Goal: Use online tool/utility: Use online tool/utility

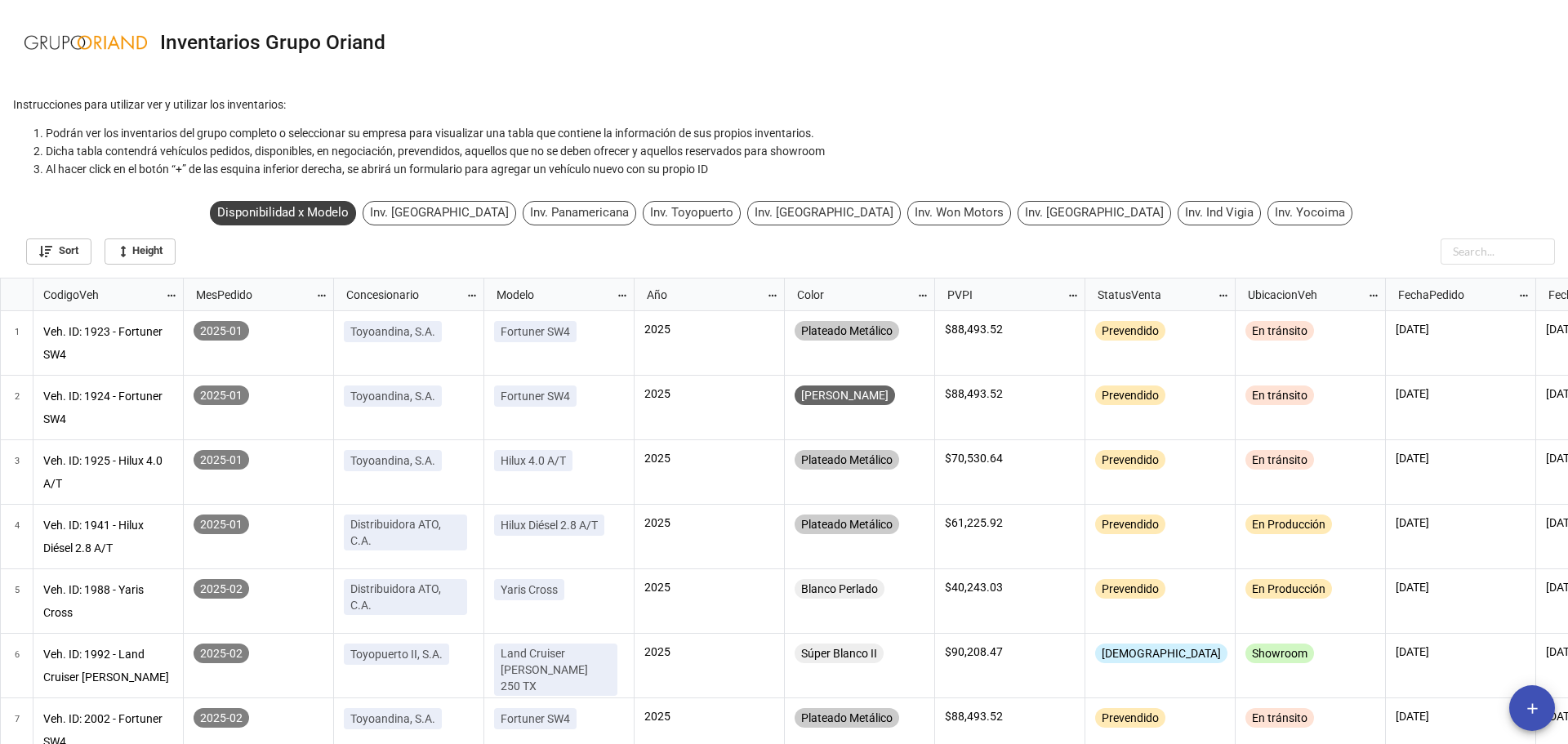
scroll to position [9, 9]
click at [1466, 248] on input "text" at bounding box center [1497, 252] width 115 height 26
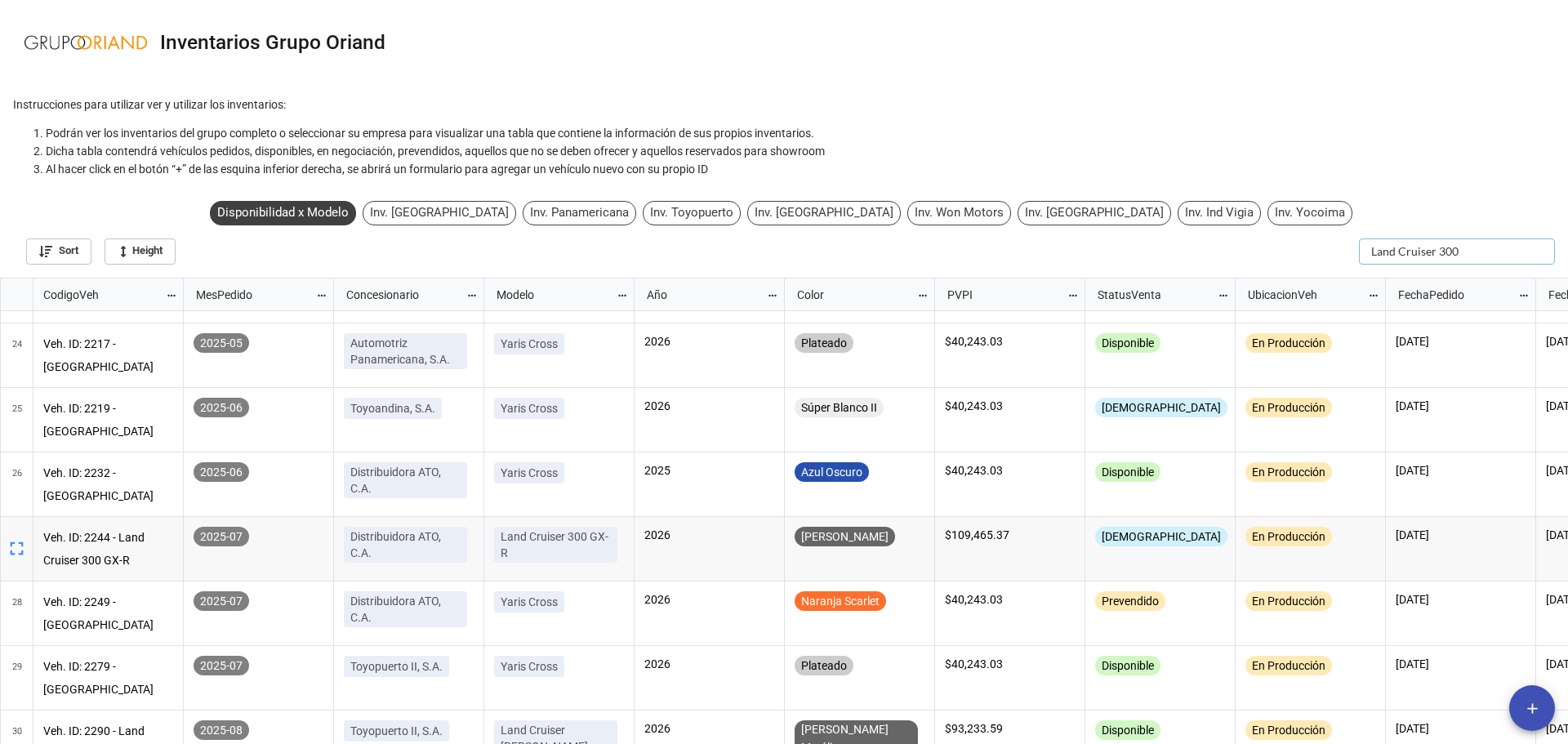
scroll to position [1427, 0]
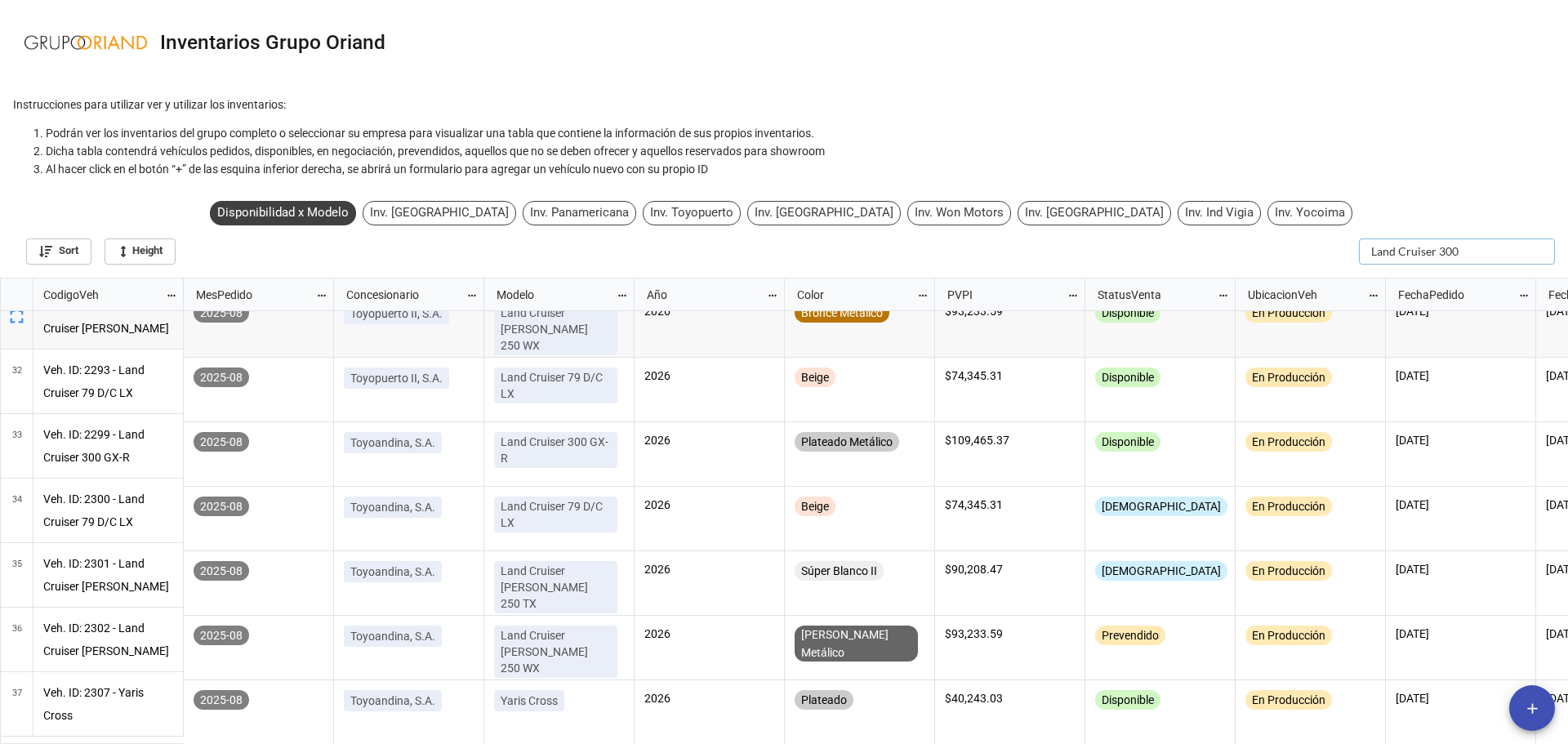
click at [1403, 254] on input "Land Cruiser 300" at bounding box center [1457, 252] width 196 height 26
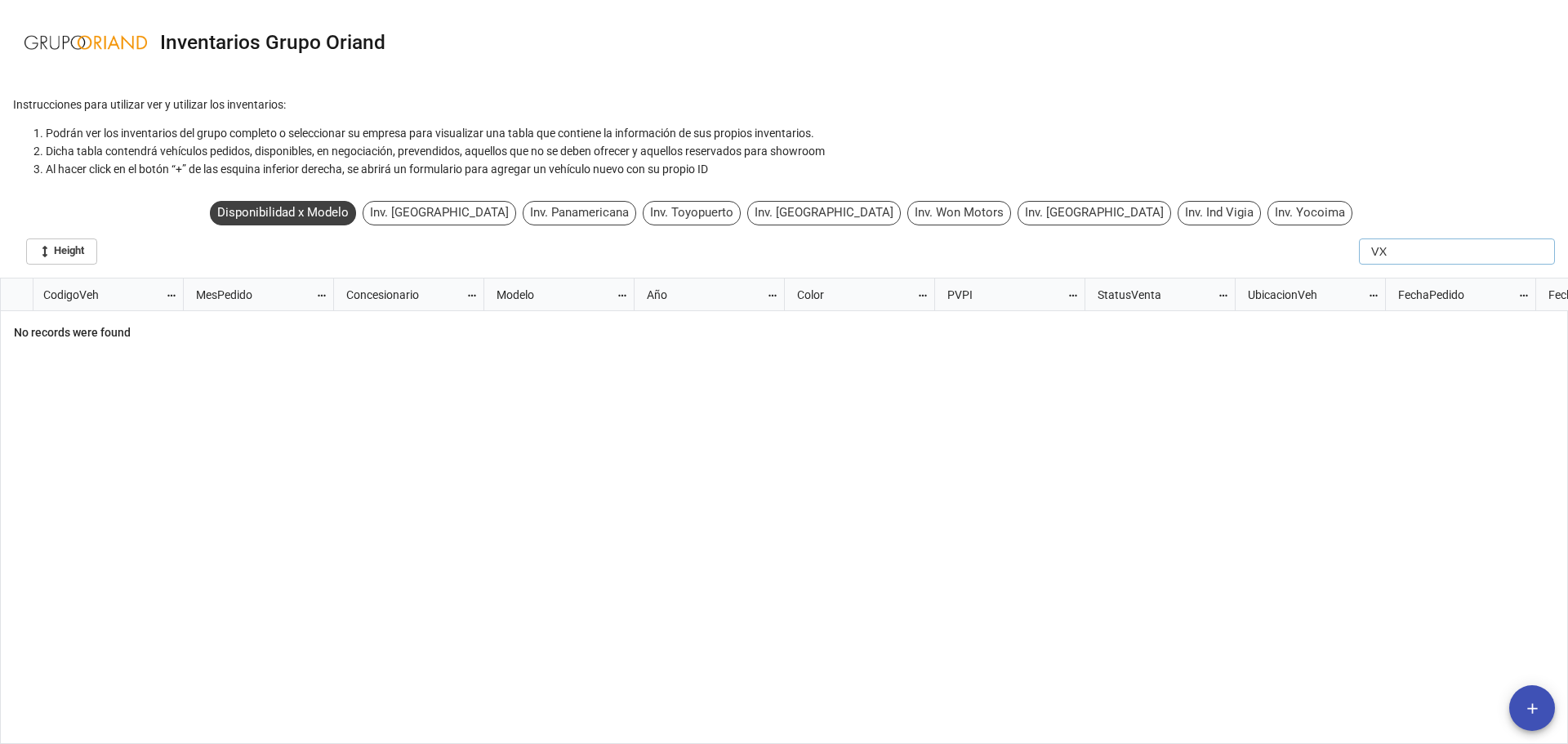
type input "V"
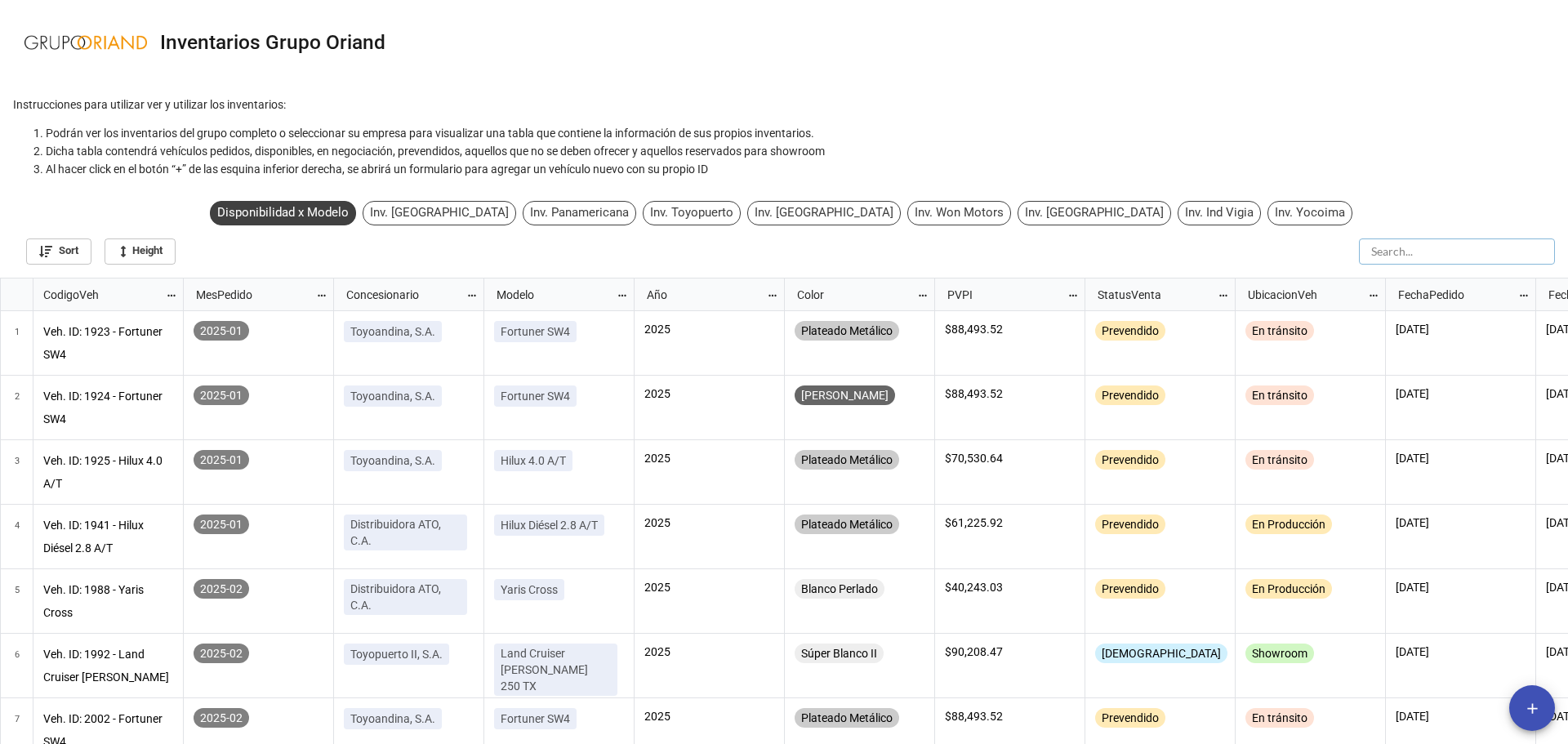
scroll to position [458, 1558]
click at [1405, 252] on input "text" at bounding box center [1457, 252] width 196 height 26
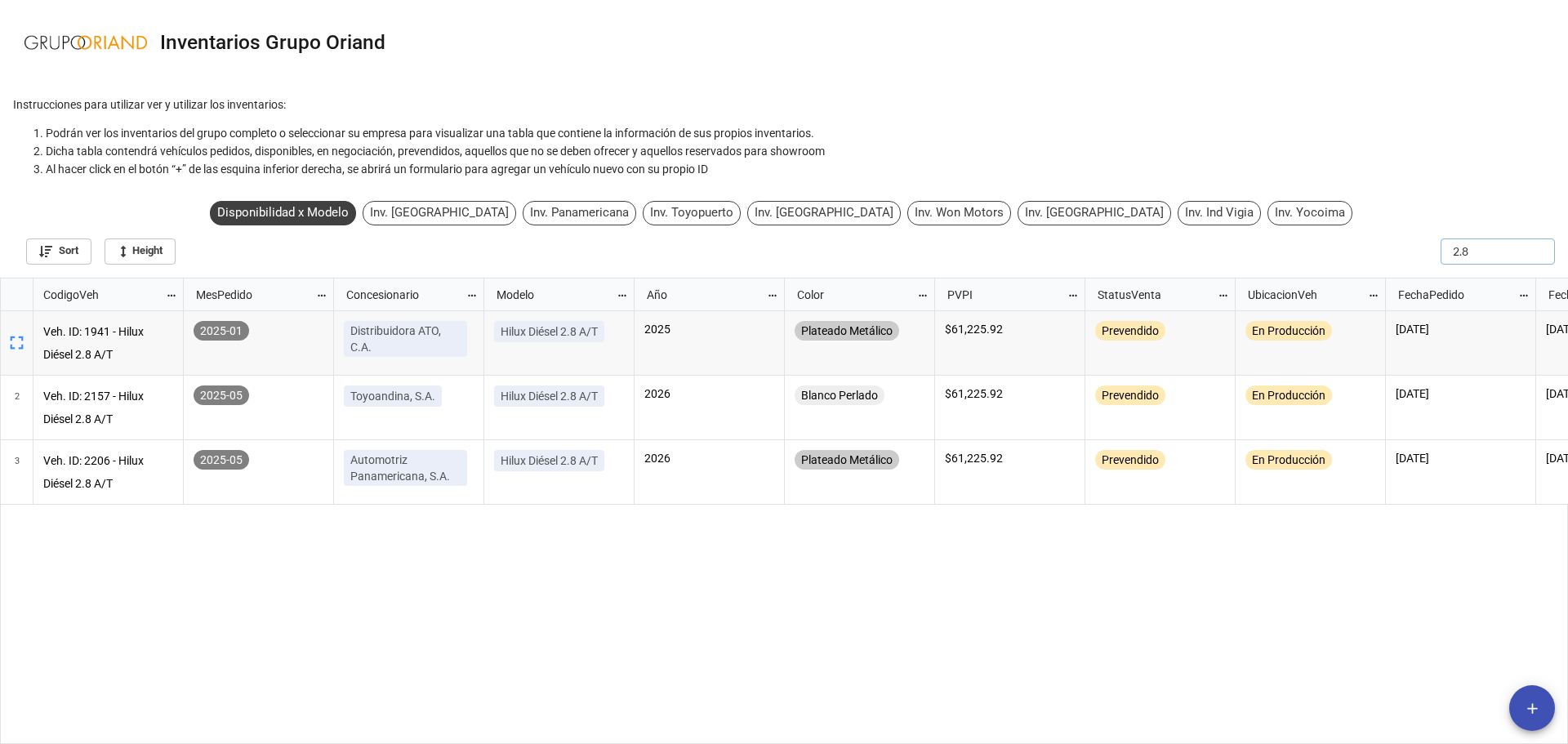
scroll to position [457, 1558]
click at [1384, 245] on input "2.8" at bounding box center [1457, 252] width 196 height 26
click at [1385, 246] on input "2.8" at bounding box center [1457, 252] width 196 height 26
type input "cross"
